Goal: Information Seeking & Learning: Learn about a topic

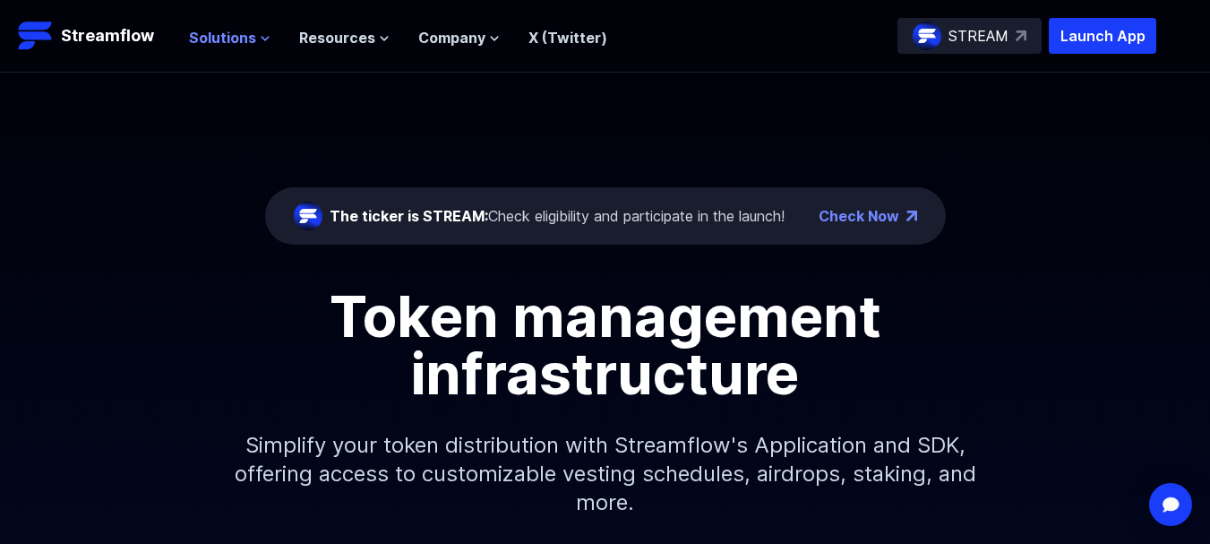
click at [211, 39] on span "Solutions" at bounding box center [222, 37] width 67 height 21
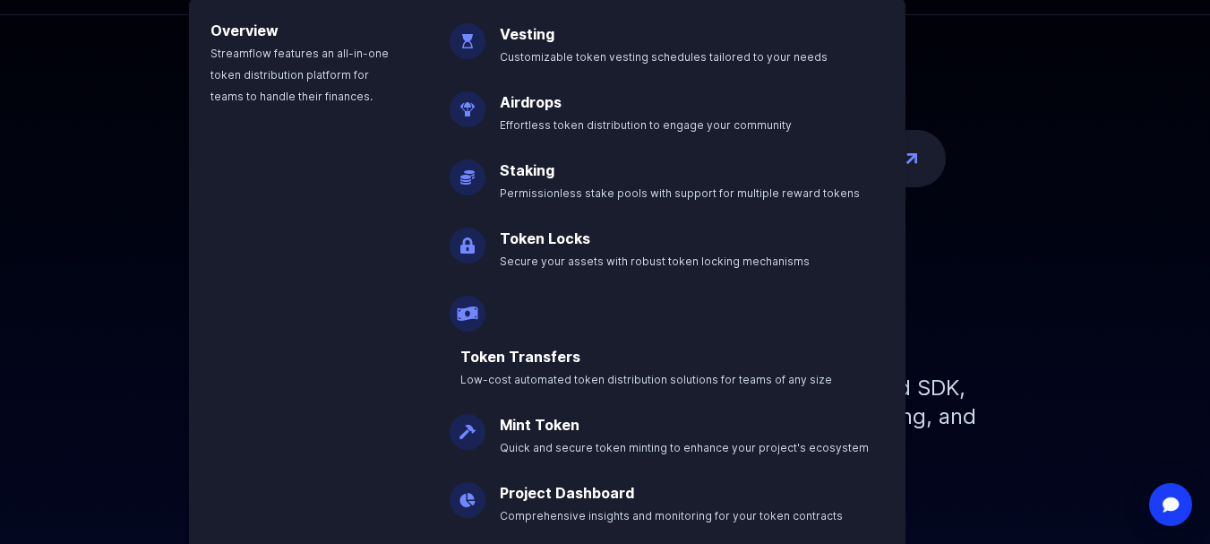
scroll to position [90, 0]
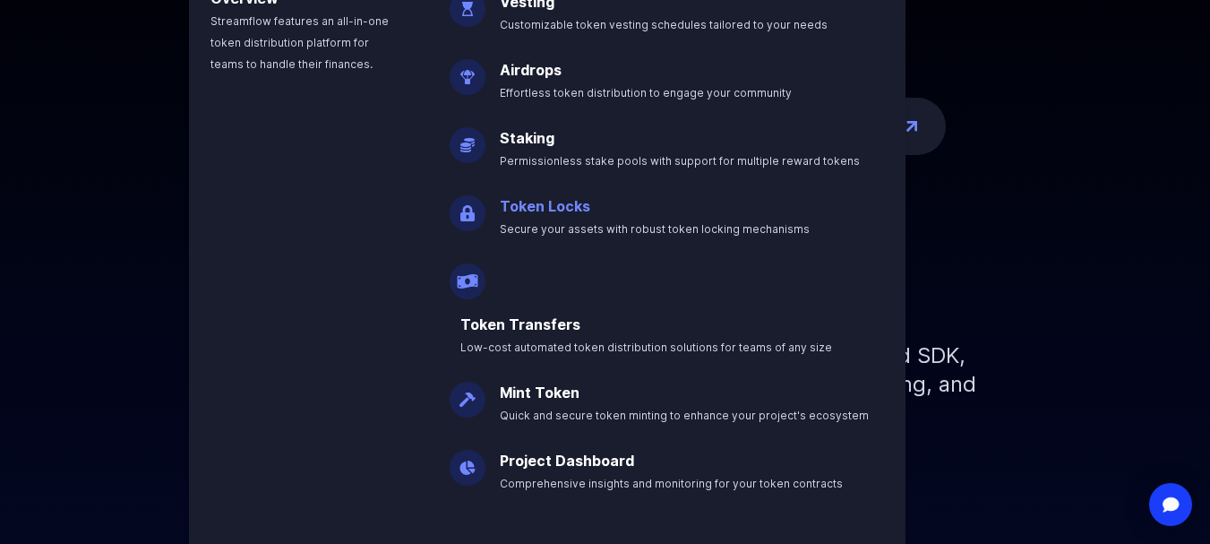
click at [525, 206] on link "Token Locks" at bounding box center [545, 206] width 90 height 18
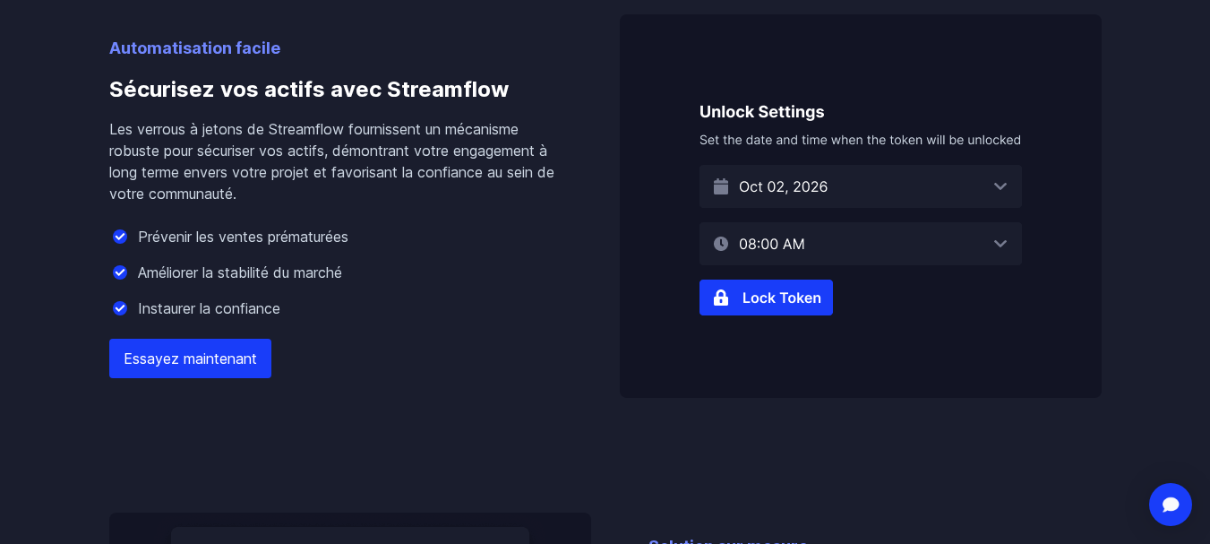
scroll to position [1276, 0]
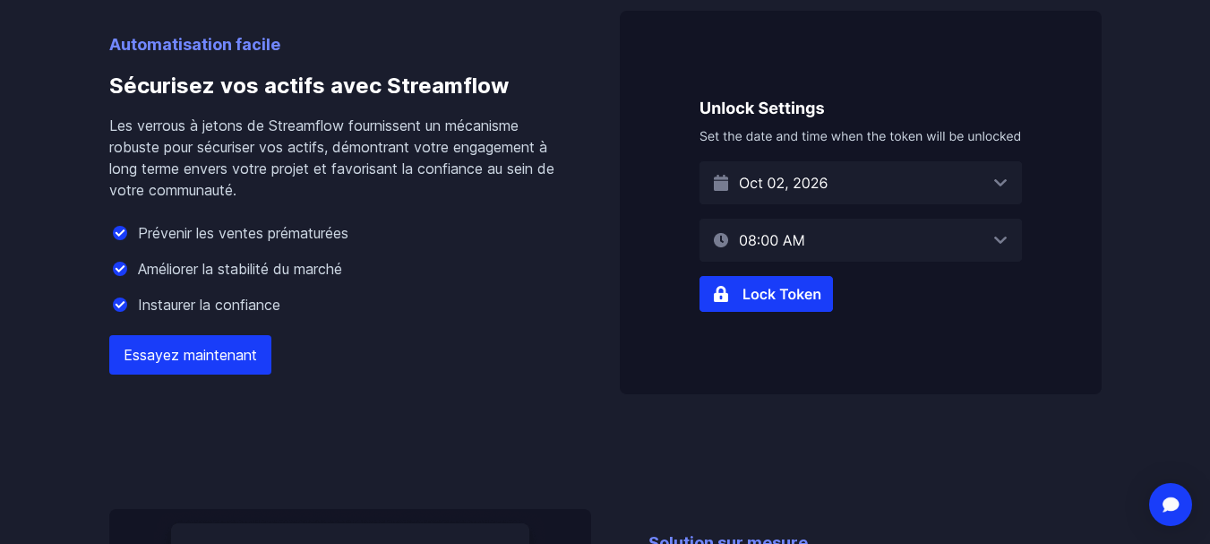
click at [905, 172] on img at bounding box center [861, 202] width 482 height 383
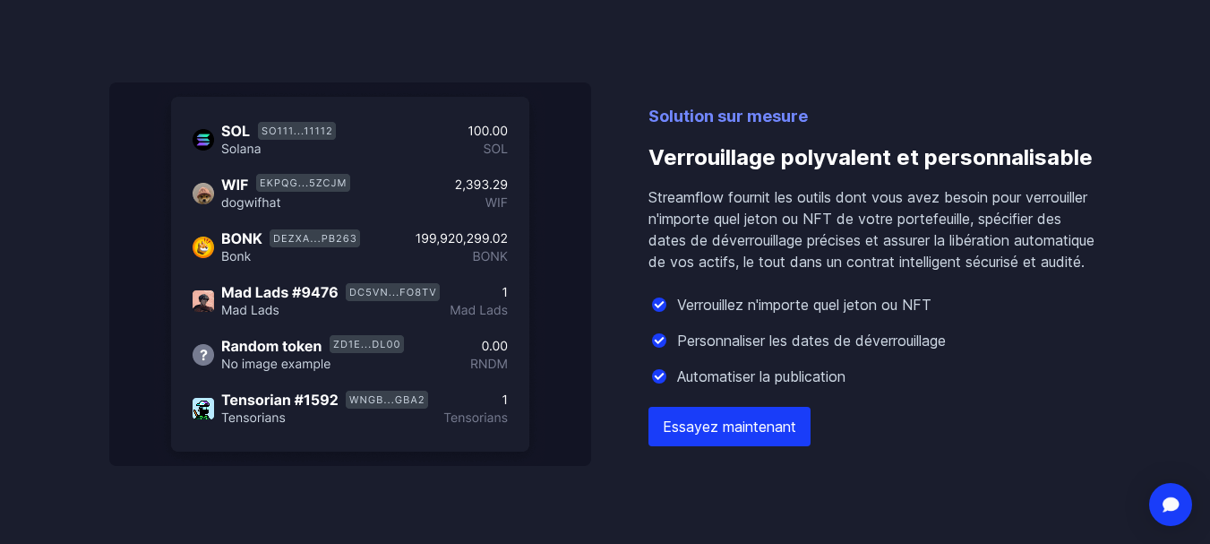
scroll to position [1344, 0]
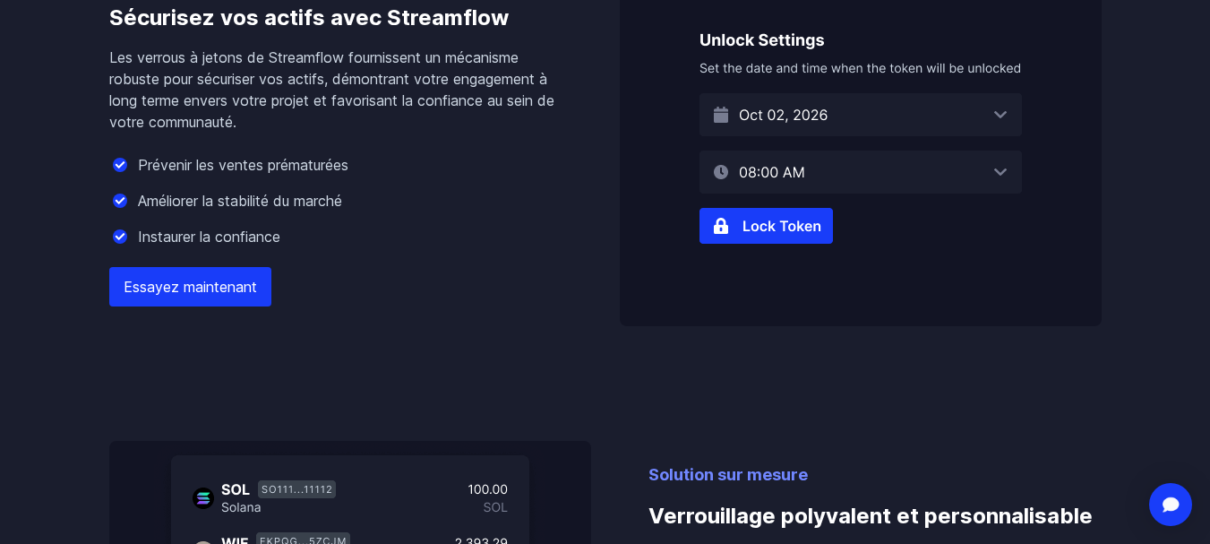
click at [202, 291] on font "Essayez maintenant" at bounding box center [190, 287] width 133 height 18
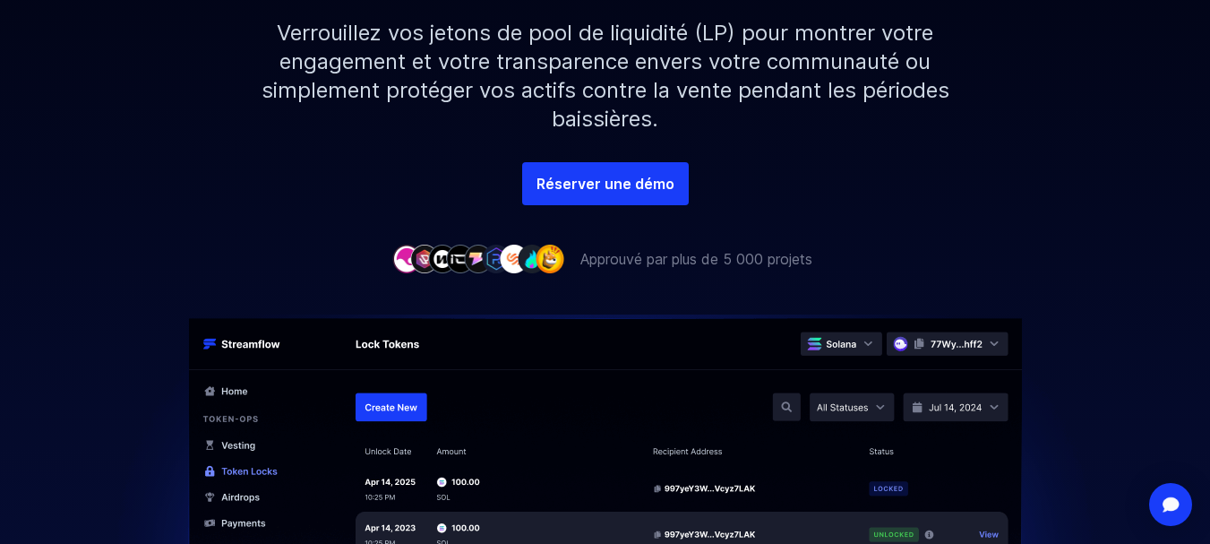
scroll to position [0, 0]
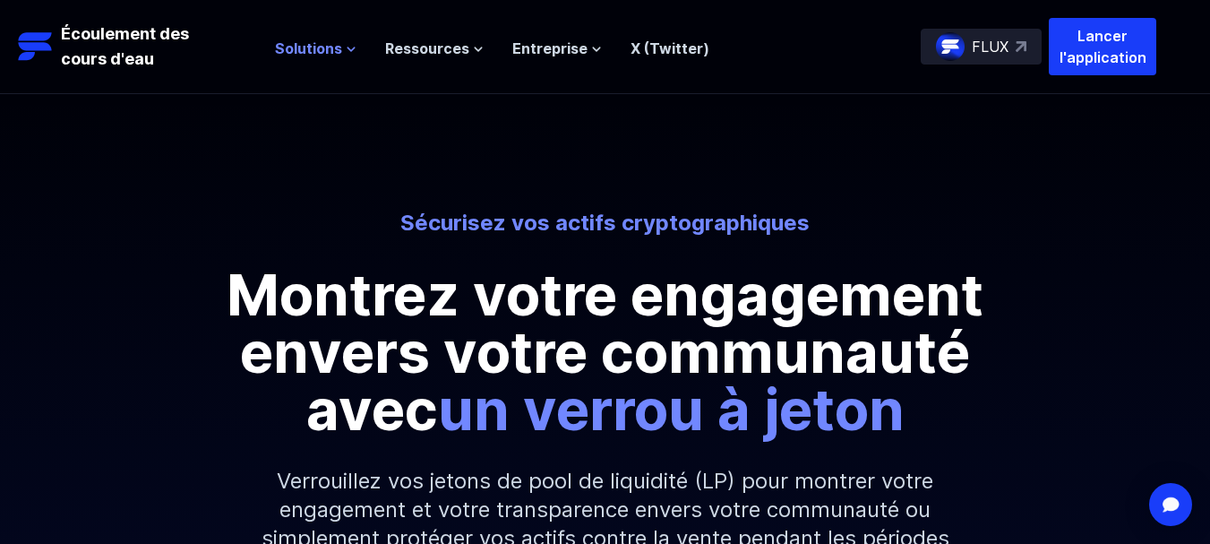
click at [324, 53] on font "Solutions" at bounding box center [308, 48] width 67 height 18
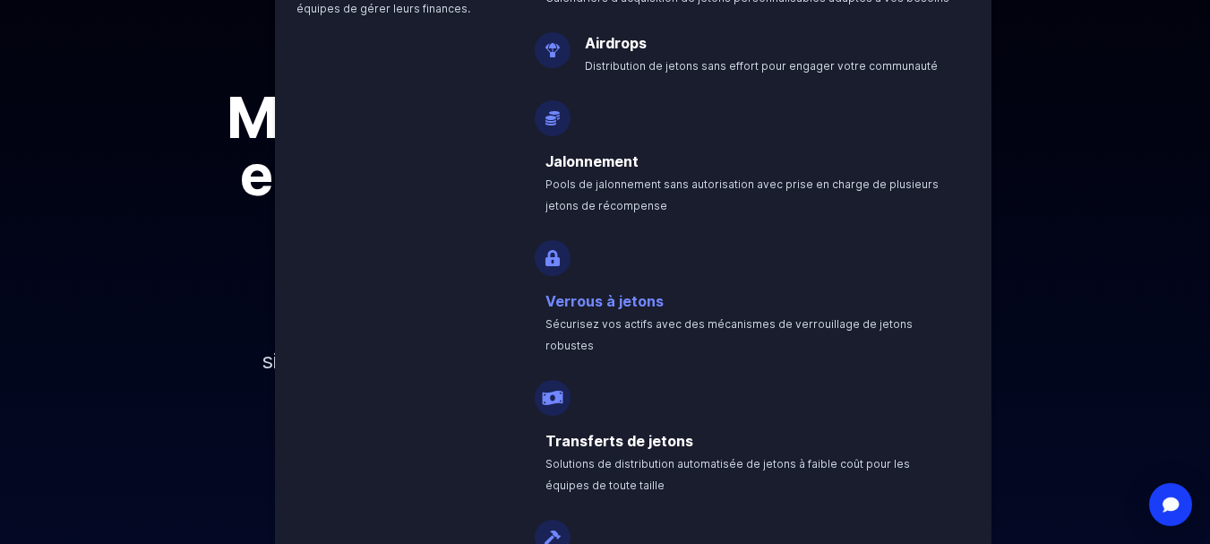
scroll to position [179, 0]
click at [606, 307] on font "Verrous à jetons" at bounding box center [605, 299] width 118 height 18
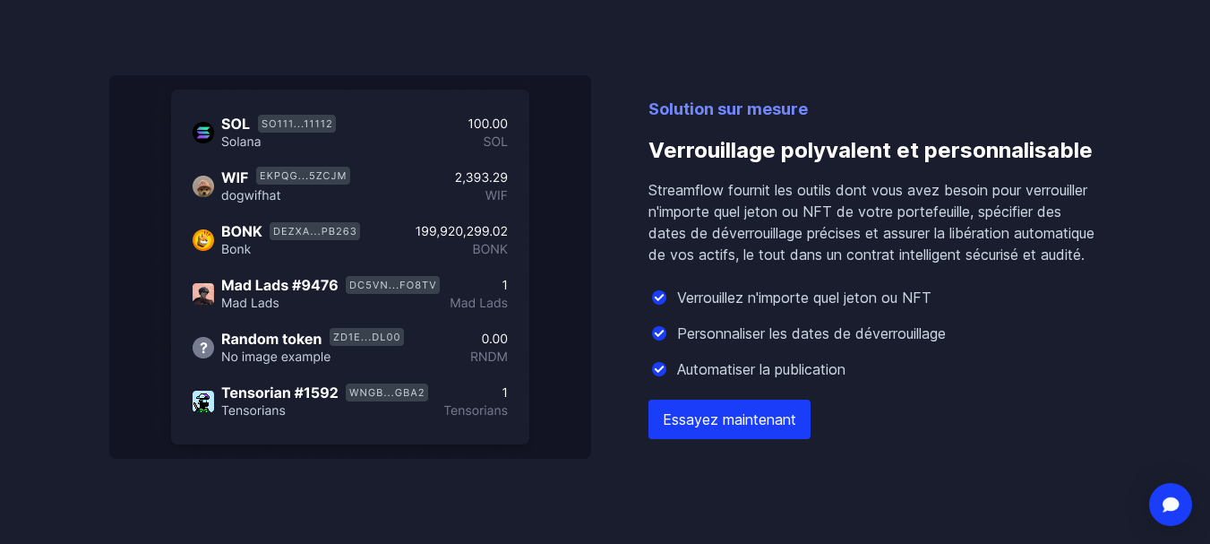
scroll to position [1713, 0]
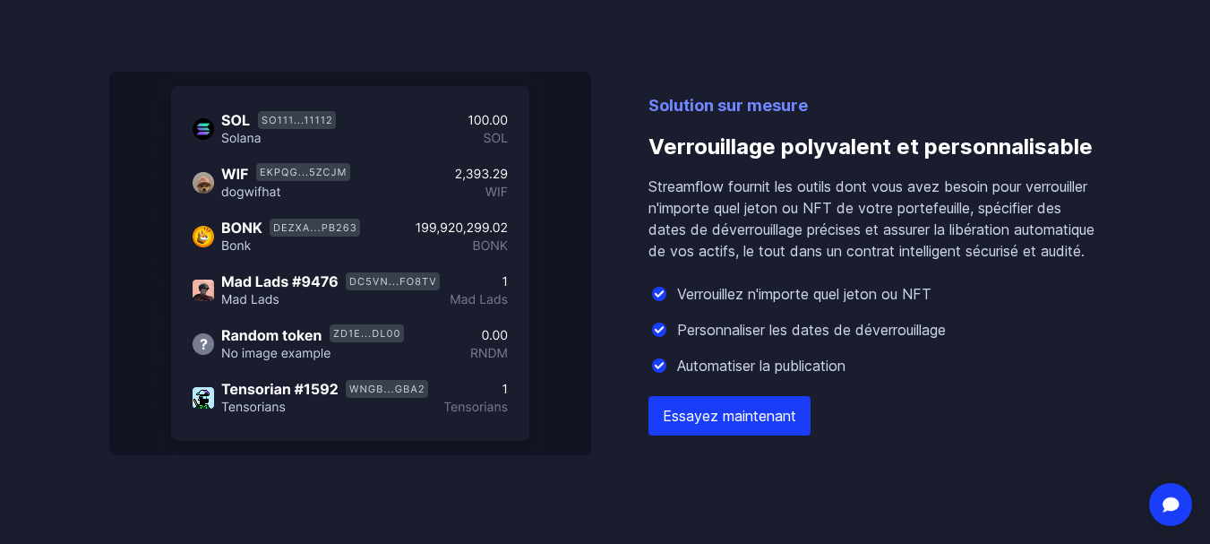
click at [755, 427] on link "Essayez maintenant" at bounding box center [730, 415] width 162 height 39
